Goal: Task Accomplishment & Management: Use online tool/utility

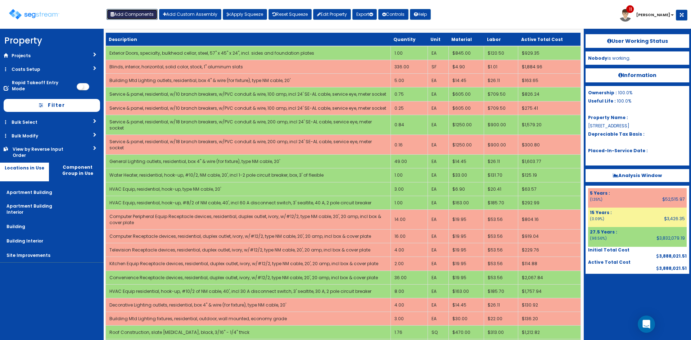
click at [150, 14] on button "Add Components" at bounding box center [132, 14] width 51 height 11
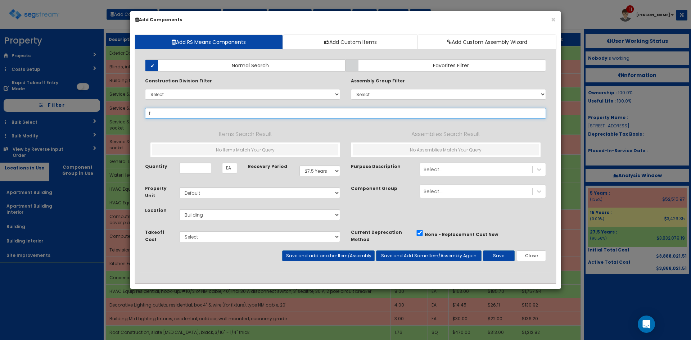
type input "fl"
select select
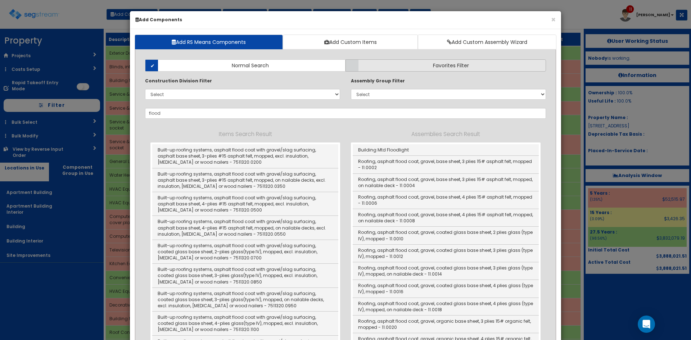
click at [404, 68] on label "Favorites Filter" at bounding box center [445, 65] width 200 height 12
click at [0, 0] on input "Favorites Filter" at bounding box center [0, 0] width 0 height 0
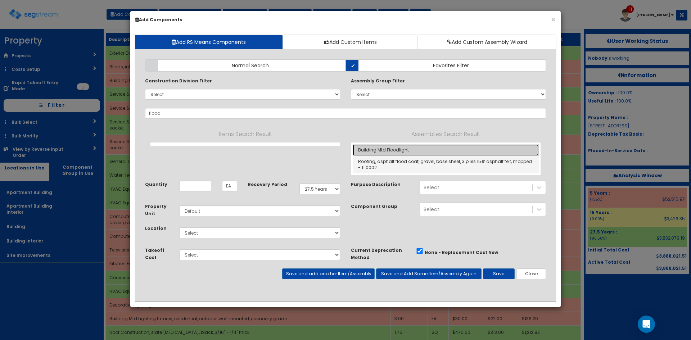
click at [408, 153] on link "Building Mtd Floodlight" at bounding box center [446, 150] width 186 height 12
type input "Building Mtd Floodlight"
checkbox input "true"
type input "Ea"
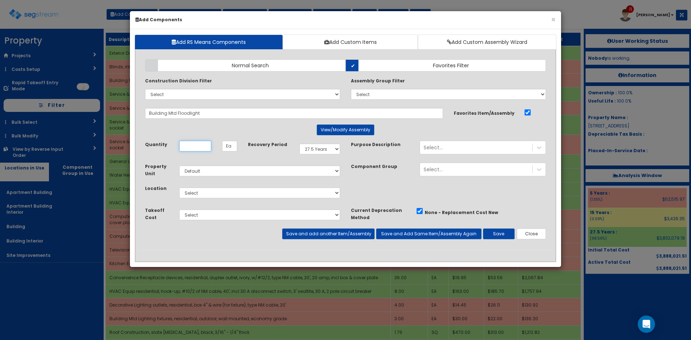
click at [190, 145] on input "Unit Quantity" at bounding box center [195, 146] width 32 height 11
type input "1"
click at [356, 131] on button "View/Modify Assembly" at bounding box center [346, 129] width 58 height 11
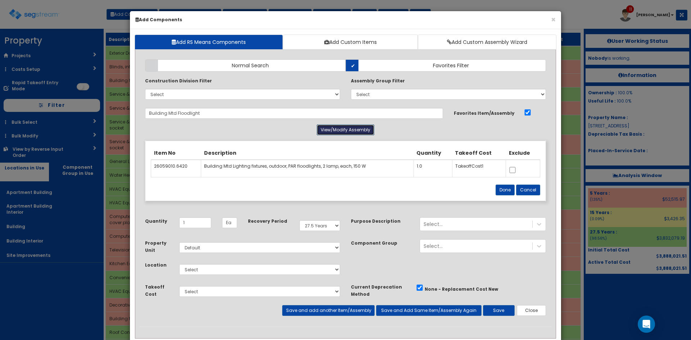
click at [357, 131] on button "View/Modify Assembly" at bounding box center [346, 129] width 58 height 11
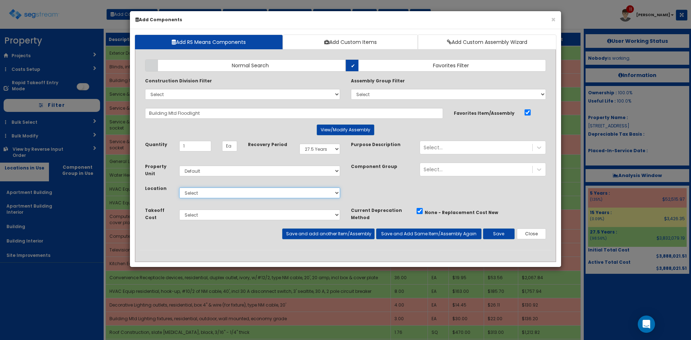
click at [248, 195] on select "Select Apartment Building Apartment Building Interior Building Building Interio…" at bounding box center [259, 192] width 161 height 11
drag, startPoint x: 326, startPoint y: 148, endPoint x: 330, endPoint y: 150, distance: 4.2
click at [328, 149] on select "Select 5 Years 7 Years 9 Years 10 Years 15 Years 15 Year QLI 15 Year QRP 15 Yea…" at bounding box center [319, 149] width 41 height 11
select select "5Y"
click at [299, 144] on select "Select 5 Years 7 Years 9 Years 10 Years 15 Years 15 Year QLI 15 Year QRP 15 Yea…" at bounding box center [319, 149] width 41 height 11
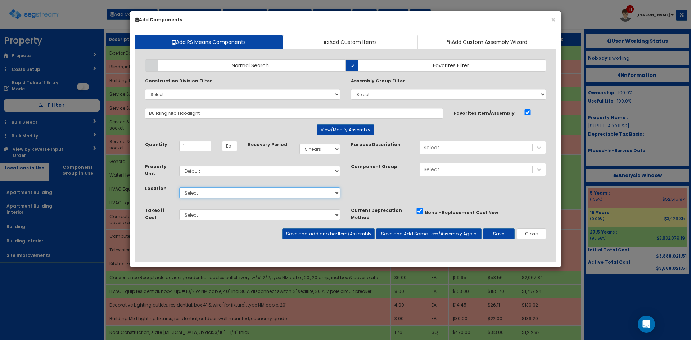
click at [225, 194] on select "Select Apartment Building Apartment Building Interior Building Building Interio…" at bounding box center [259, 192] width 161 height 11
select select "6"
click at [179, 187] on select "Select Apartment Building Apartment Building Interior Building Building Interio…" at bounding box center [259, 192] width 161 height 11
click at [506, 235] on button "Save" at bounding box center [499, 233] width 32 height 11
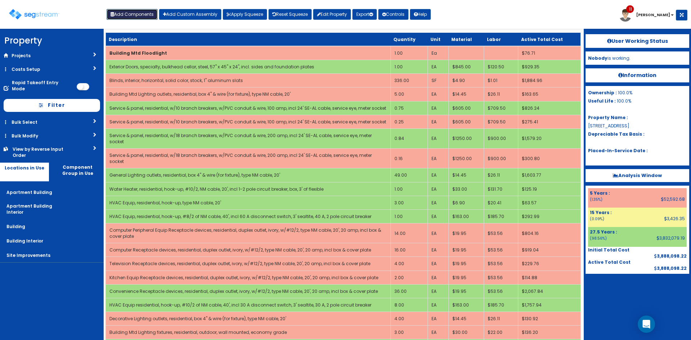
click at [142, 13] on button "Add Components" at bounding box center [132, 14] width 51 height 11
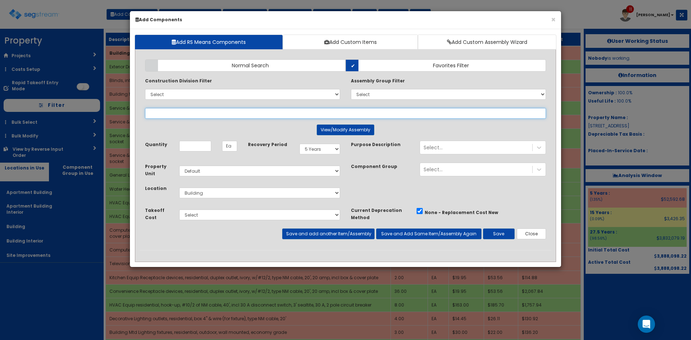
select select
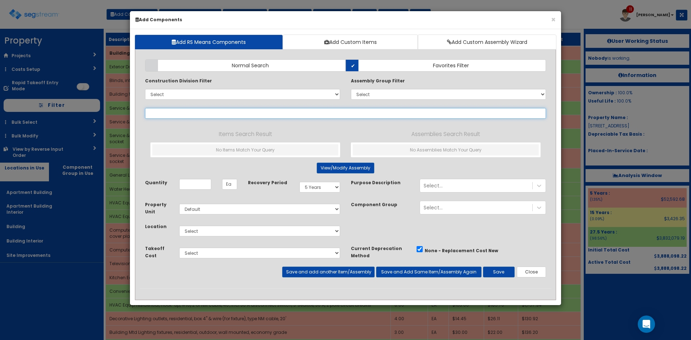
click at [221, 114] on input "text" at bounding box center [345, 113] width 401 height 11
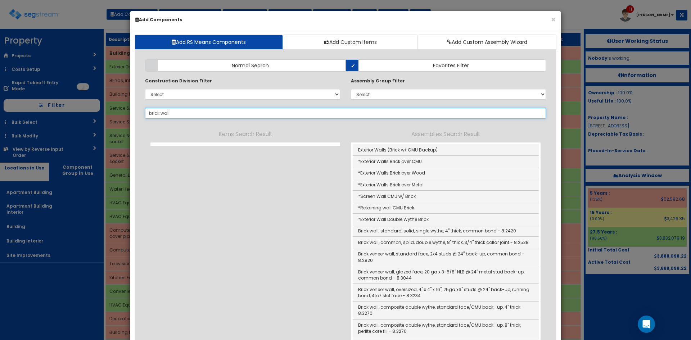
type input "brick wall"
